Goal: Transaction & Acquisition: Purchase product/service

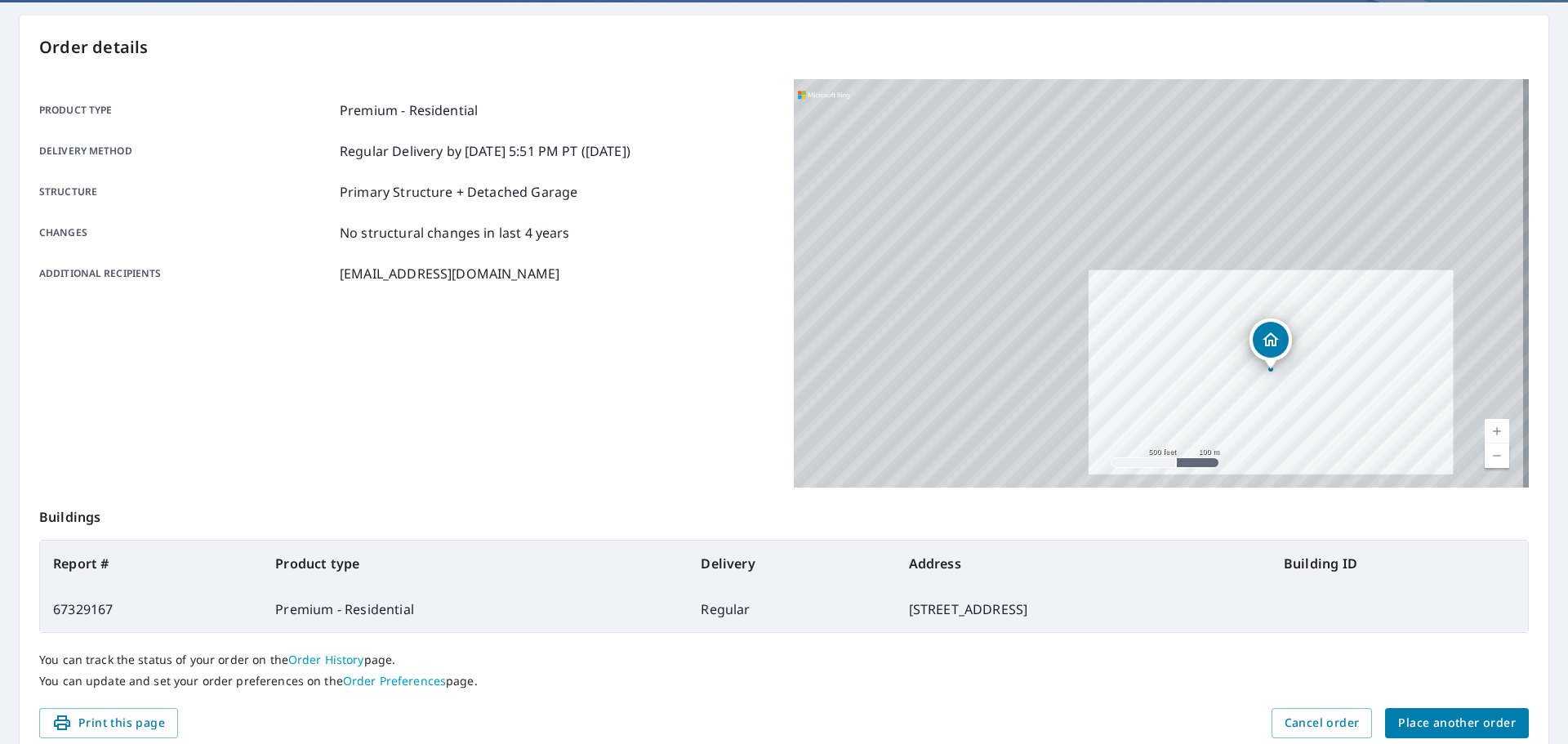
scroll to position [217, 0]
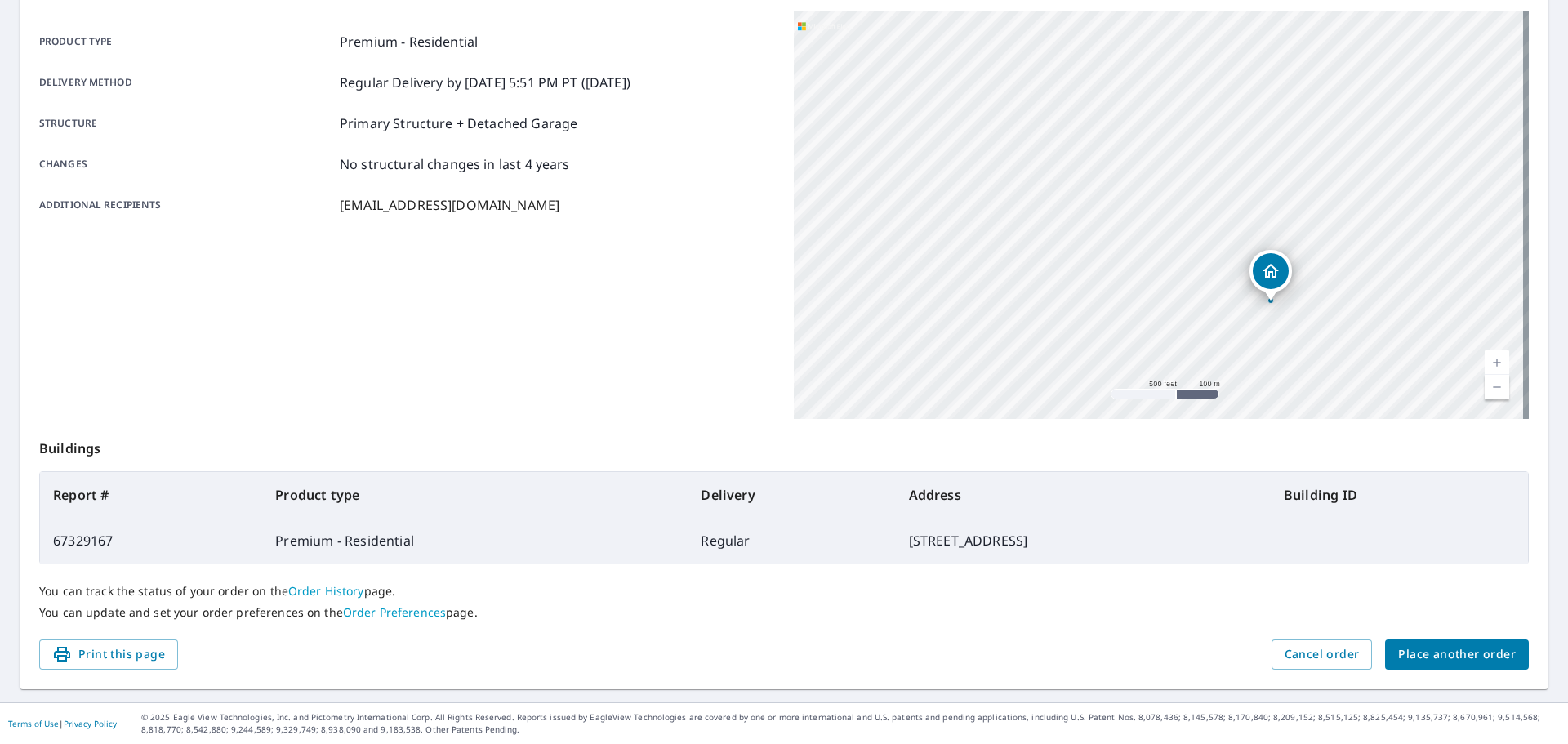
click at [1419, 649] on span "Place another order" at bounding box center [1457, 654] width 117 height 21
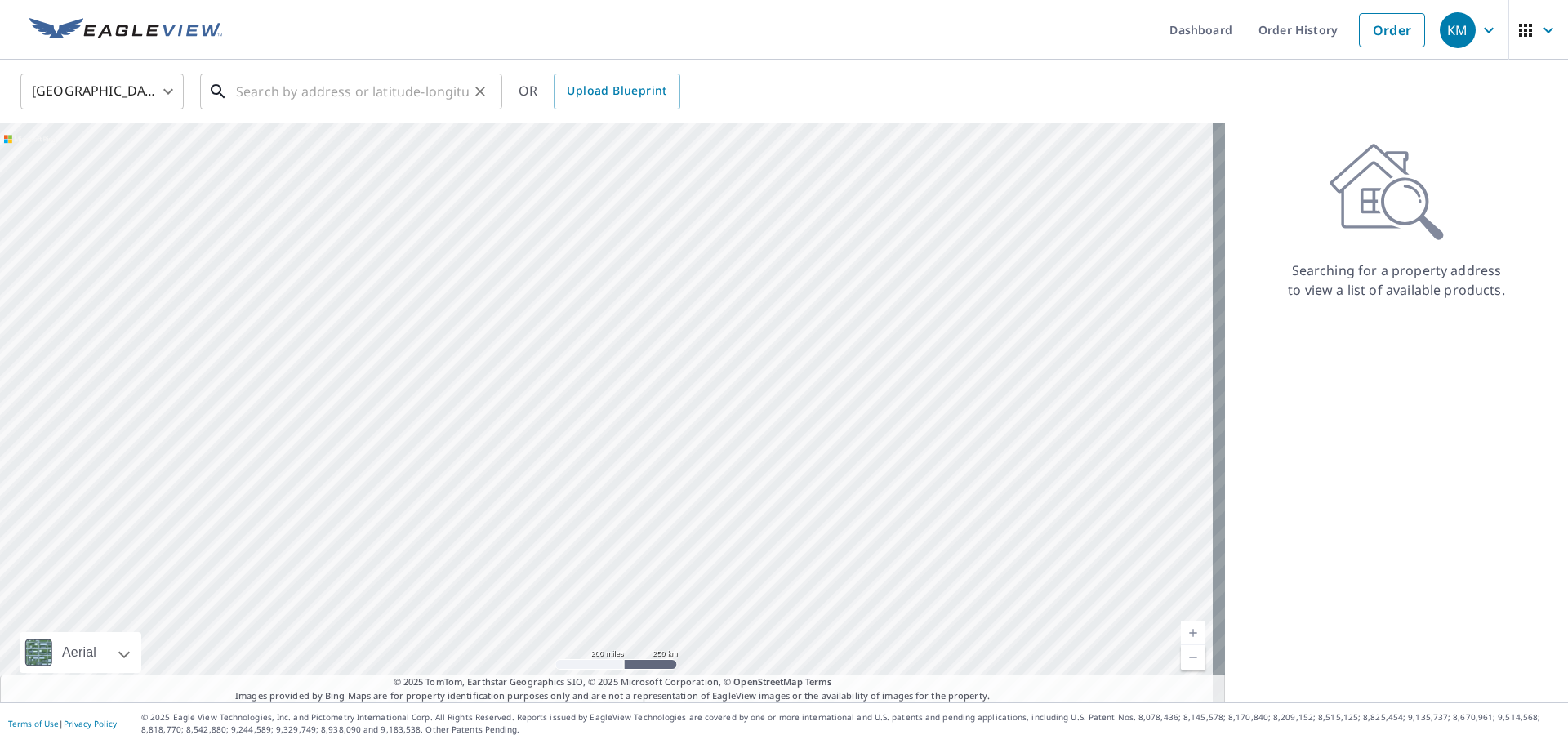
click at [302, 80] on input "text" at bounding box center [352, 91] width 233 height 46
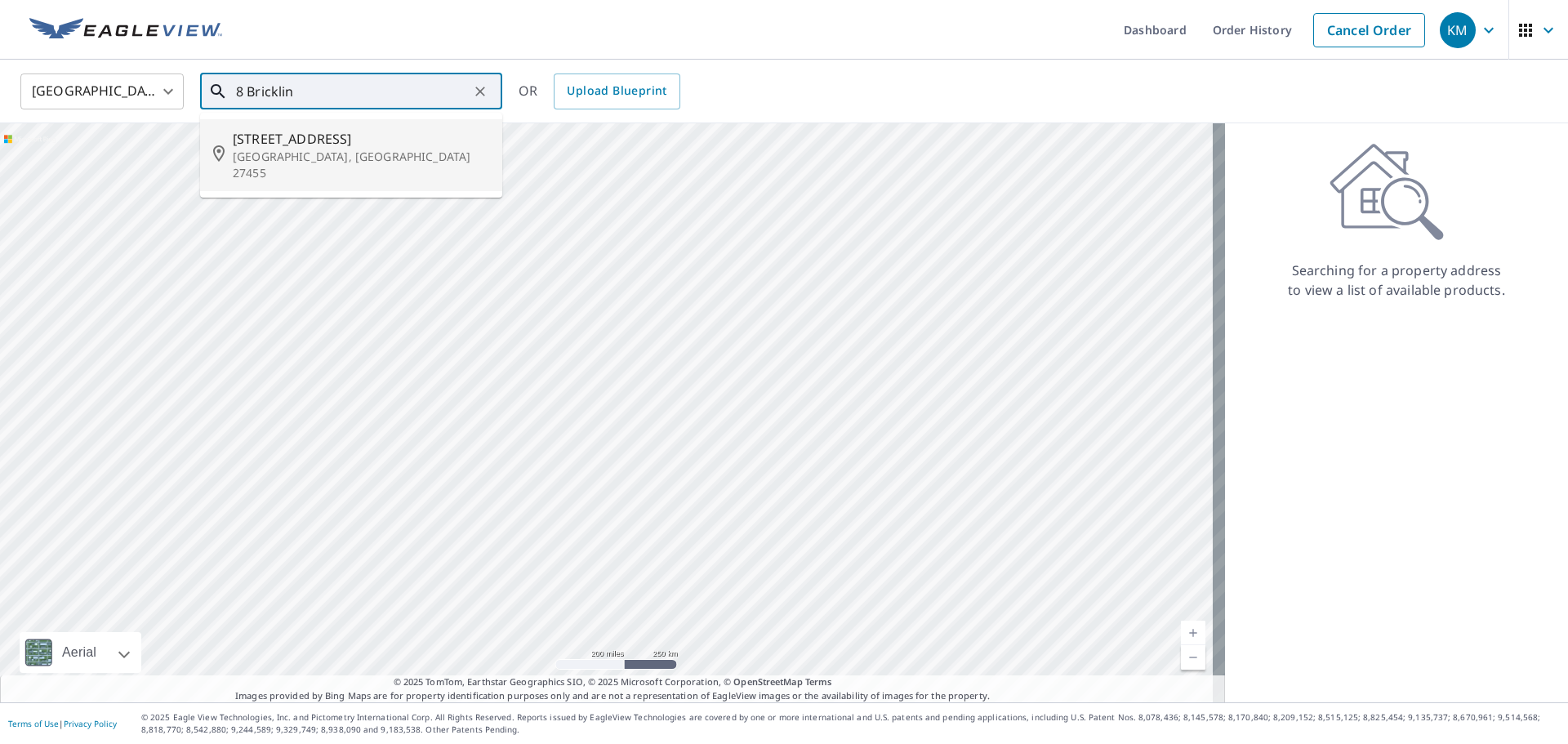
click at [348, 143] on span "[STREET_ADDRESS]" at bounding box center [361, 139] width 256 height 20
type input "[STREET_ADDRESS]"
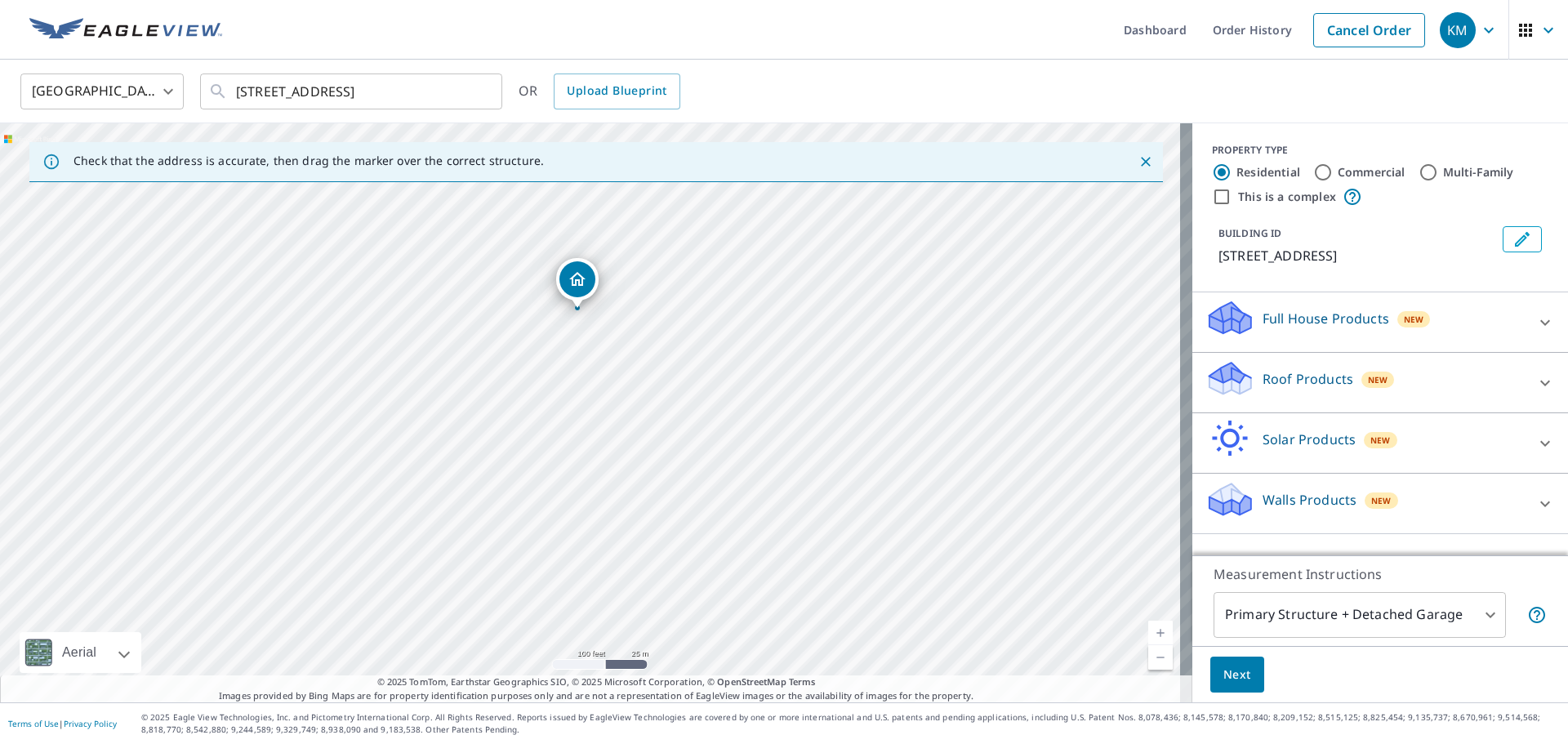
drag, startPoint x: 397, startPoint y: 286, endPoint x: 477, endPoint y: 344, distance: 98.8
click at [477, 344] on div "[STREET_ADDRESS]" at bounding box center [595, 412] width 1192 height 578
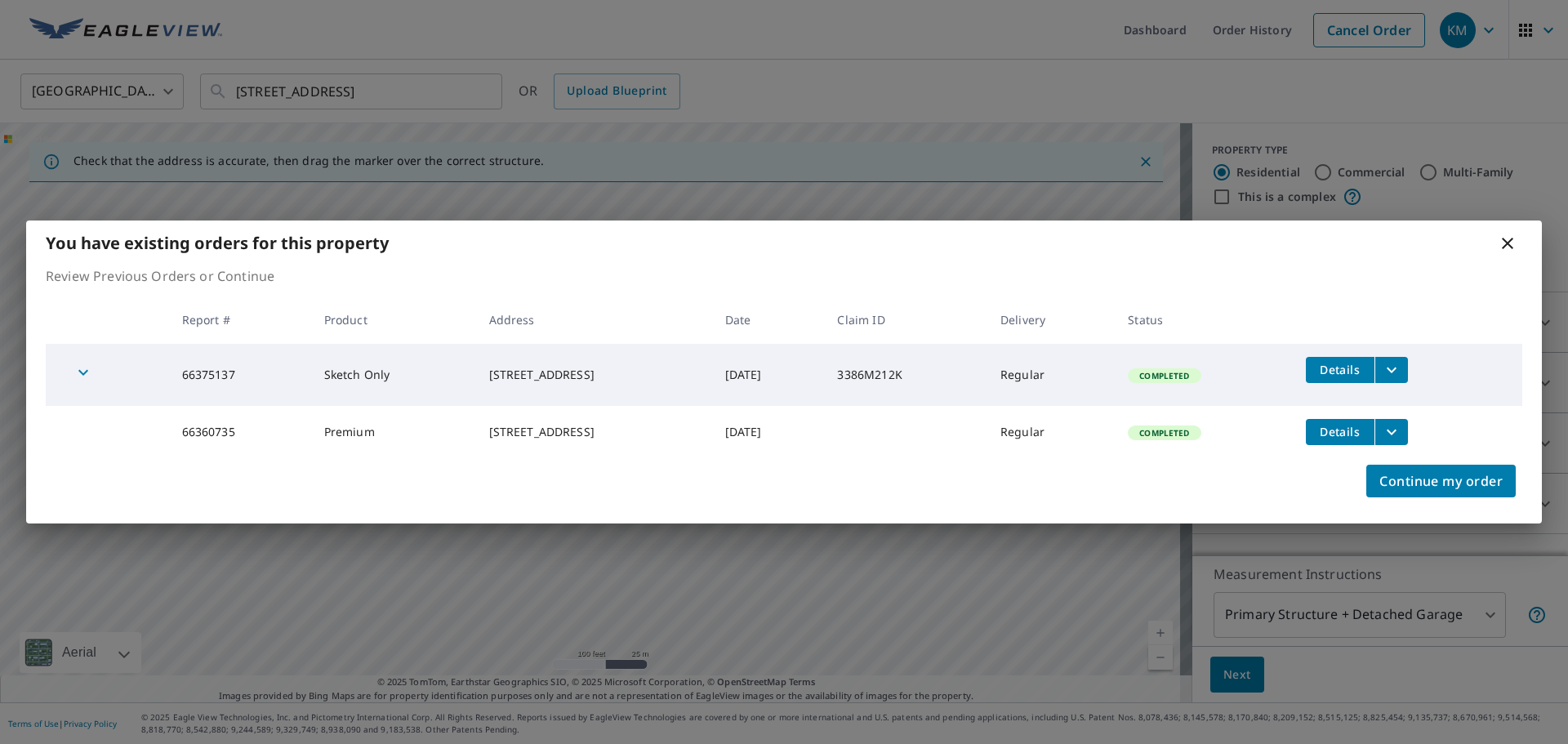
click at [1509, 236] on icon at bounding box center [1507, 243] width 20 height 20
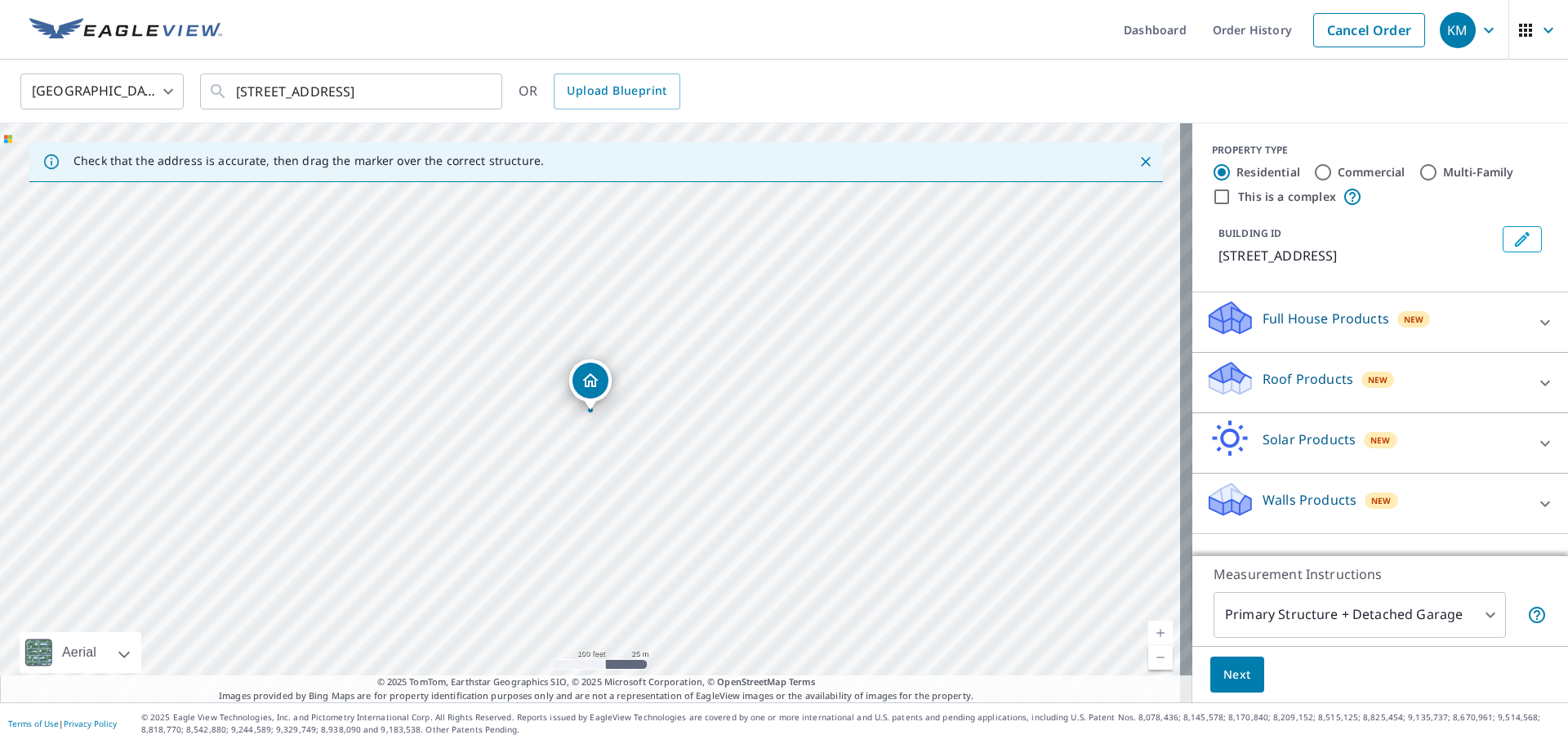
click at [594, 378] on icon "Dropped pin, building 1, Residential property, 8 Bricklin Ct Greensboro, NC 274…" at bounding box center [590, 380] width 16 height 14
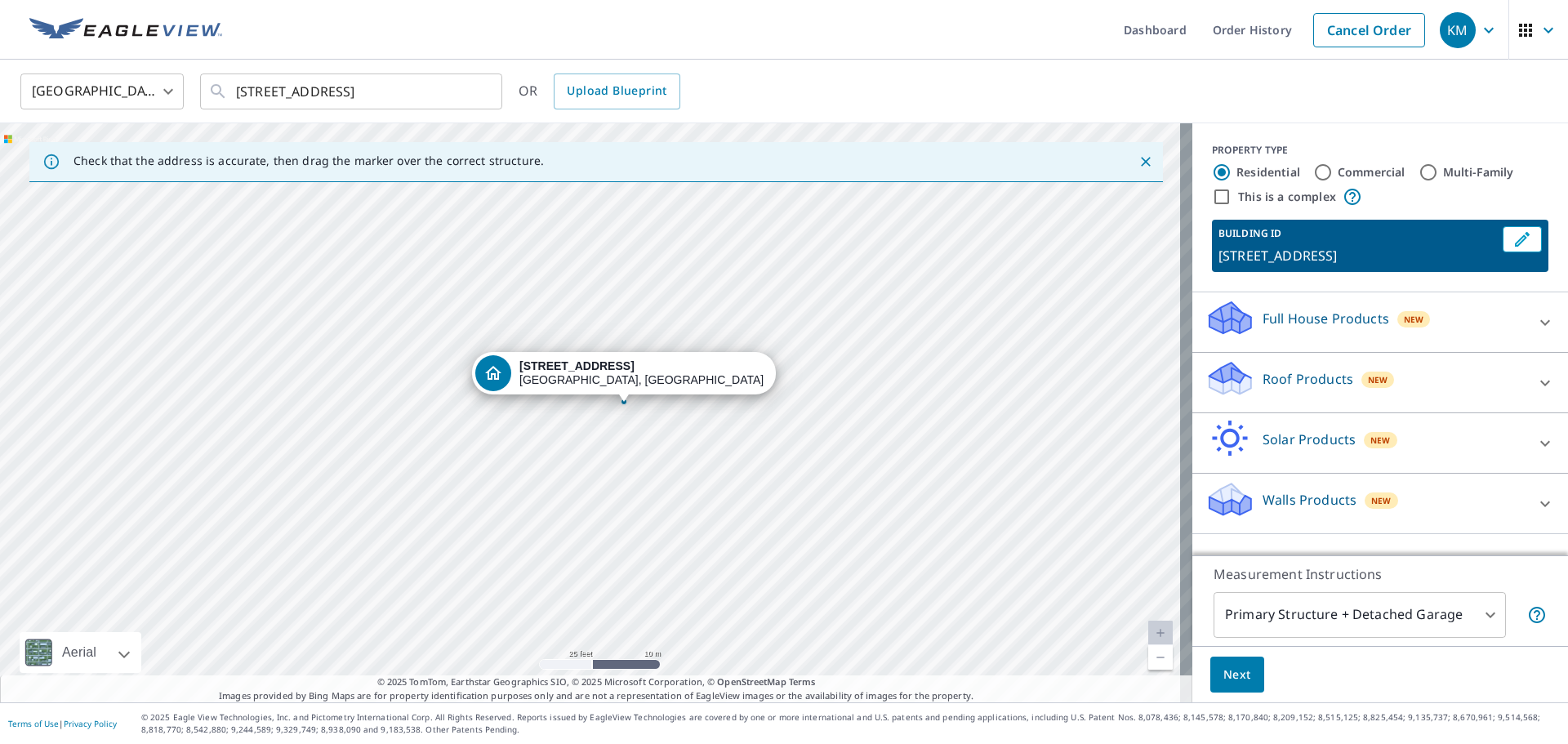
drag, startPoint x: 647, startPoint y: 383, endPoint x: 625, endPoint y: 403, distance: 29.7
click at [1525, 380] on div at bounding box center [1544, 382] width 39 height 39
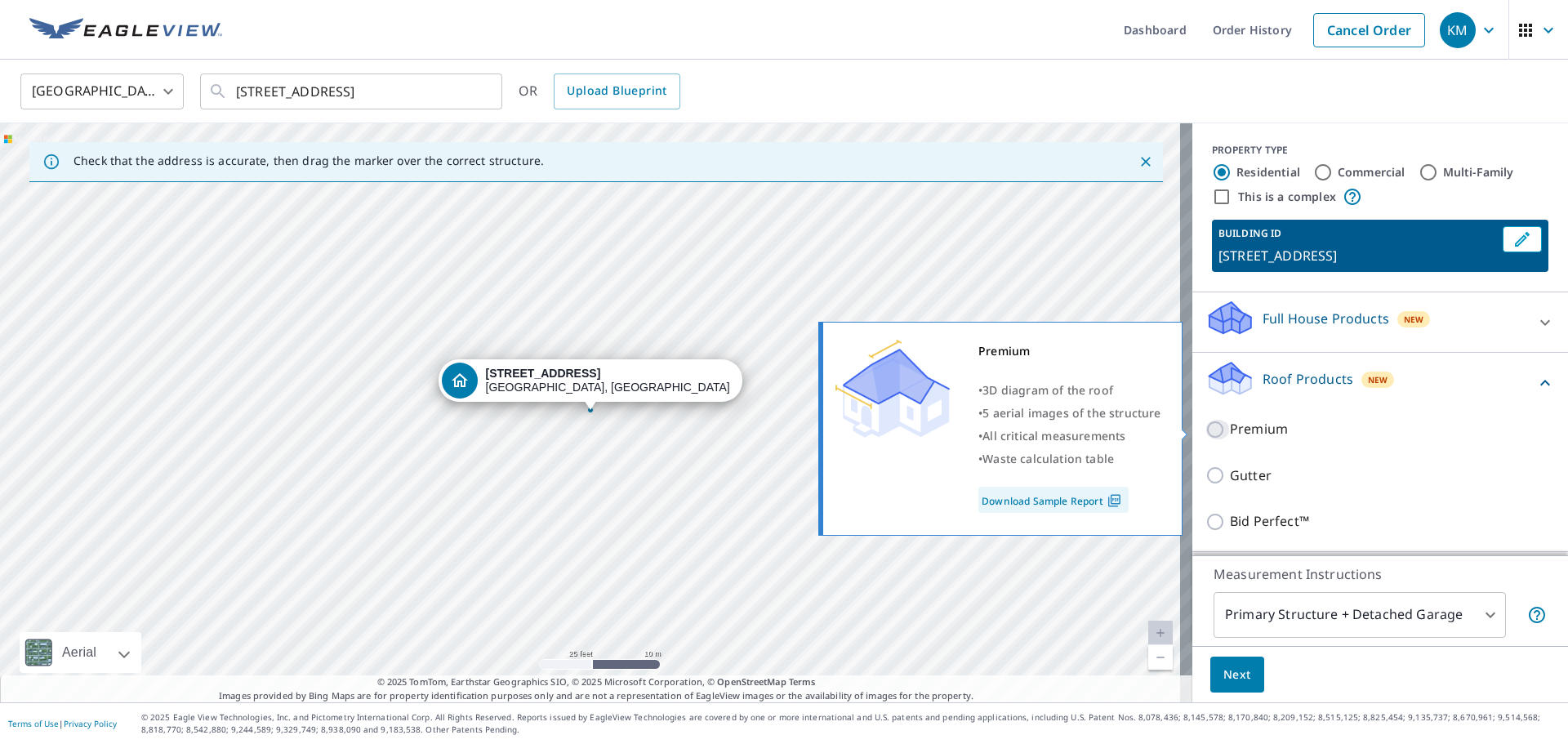
click at [1206, 435] on input "Premium" at bounding box center [1217, 430] width 25 height 20
checkbox input "true"
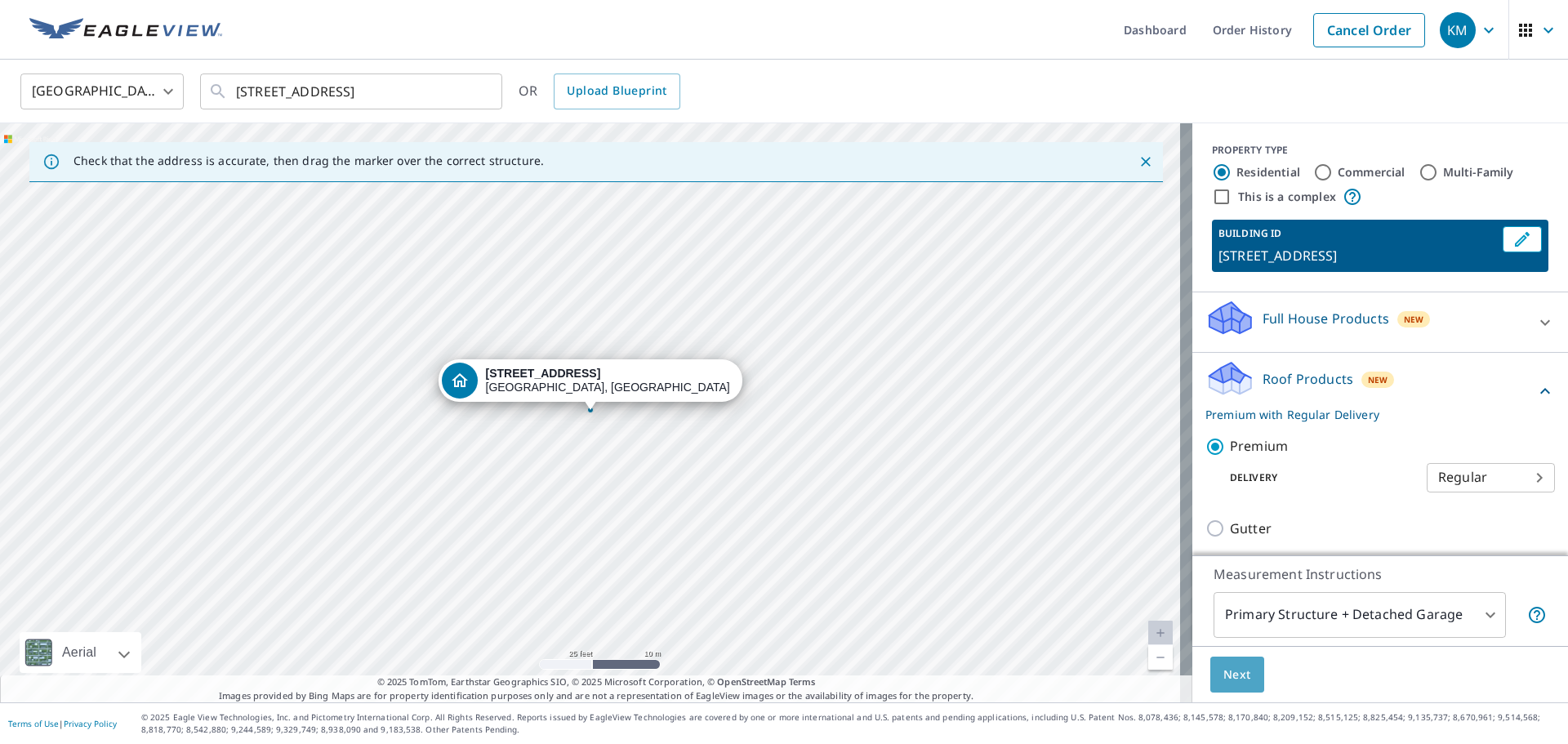
click at [1232, 681] on span "Next" at bounding box center [1238, 675] width 28 height 21
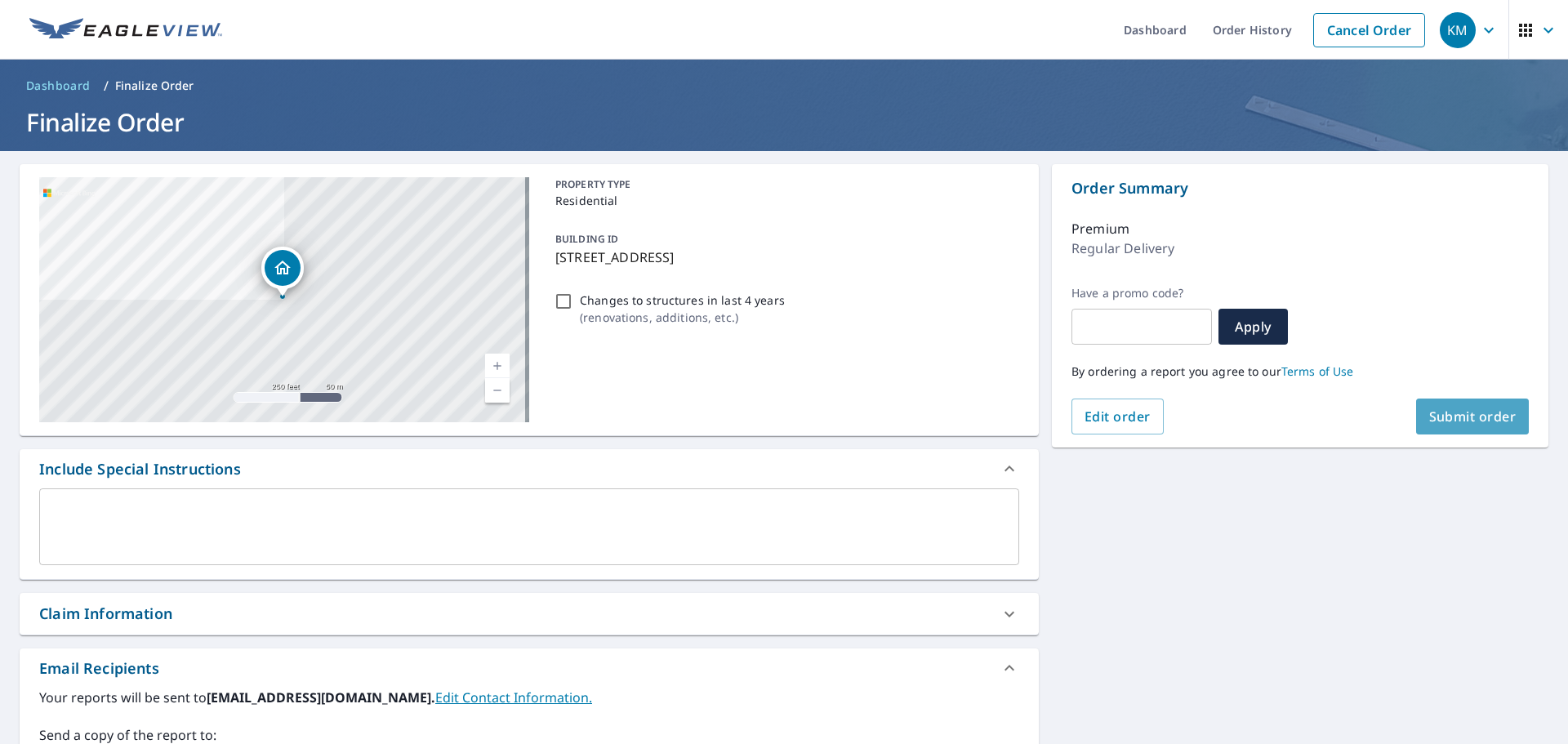
click at [1468, 413] on span "Submit order" at bounding box center [1473, 417] width 87 height 18
